Goal: Go to known website: Access a specific website the user already knows

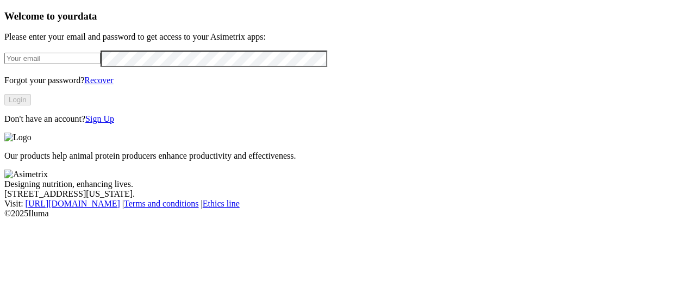
click at [42, 64] on input "email" at bounding box center [52, 58] width 96 height 11
type input "[PERSON_NAME][EMAIL_ADDRESS][PERSON_NAME][DOMAIN_NAME]"
click at [31, 105] on button "Login" at bounding box center [17, 99] width 27 height 11
